Goal: Check status: Check status

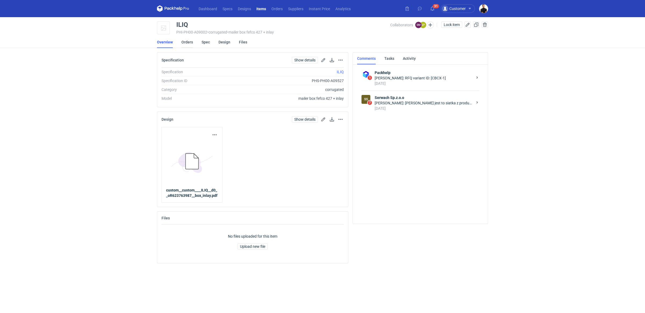
click at [189, 39] on link "Orders" at bounding box center [187, 42] width 12 height 12
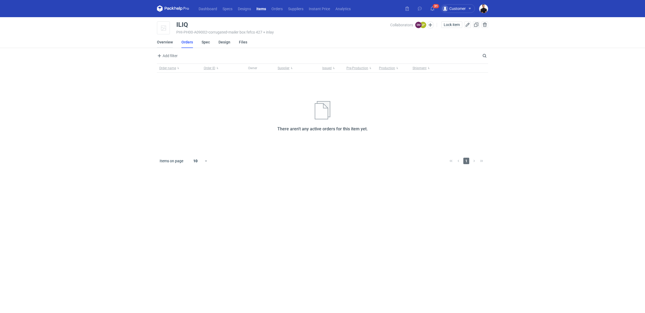
click at [166, 43] on link "Overview" at bounding box center [165, 42] width 16 height 12
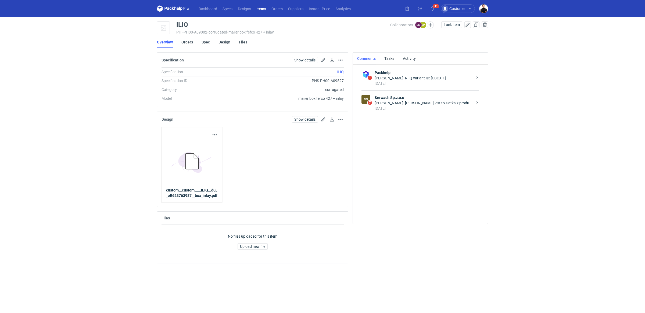
click at [456, 104] on div "[PERSON_NAME]: [PERSON_NAME] jest to siatka z produkcji z poprzedniego zamówien…" at bounding box center [423, 102] width 98 height 5
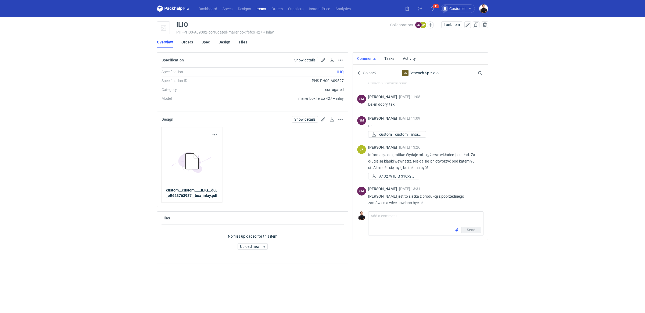
scroll to position [63, 0]
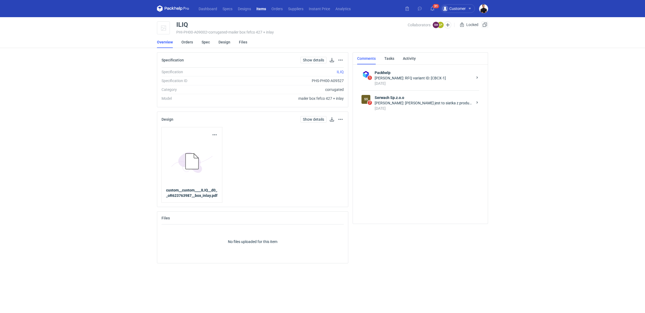
click at [193, 41] on li "Orders" at bounding box center [191, 42] width 20 height 12
click at [190, 42] on link "Orders" at bounding box center [187, 42] width 12 height 12
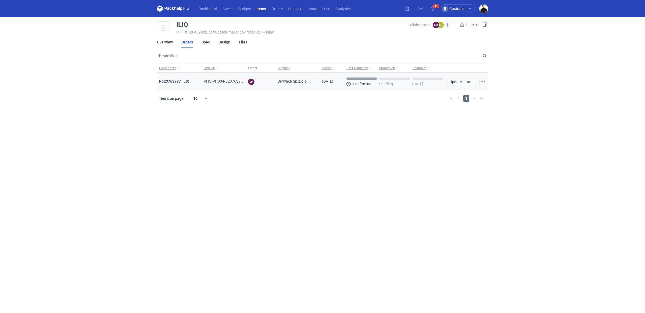
click at [183, 82] on strong "R623763987_ILIQ" at bounding box center [174, 81] width 30 height 4
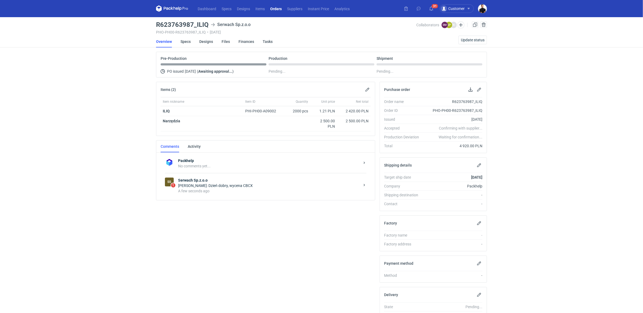
click at [231, 189] on div "A few seconds ago" at bounding box center [269, 191] width 182 height 5
